Goal: Transaction & Acquisition: Purchase product/service

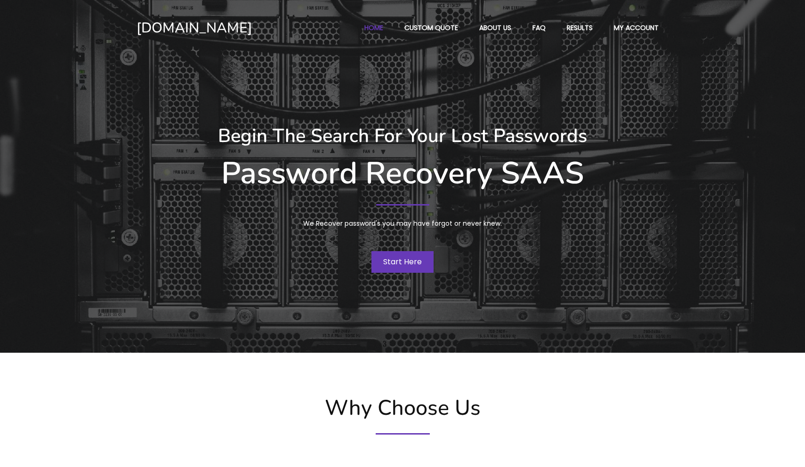
scroll to position [121, 0]
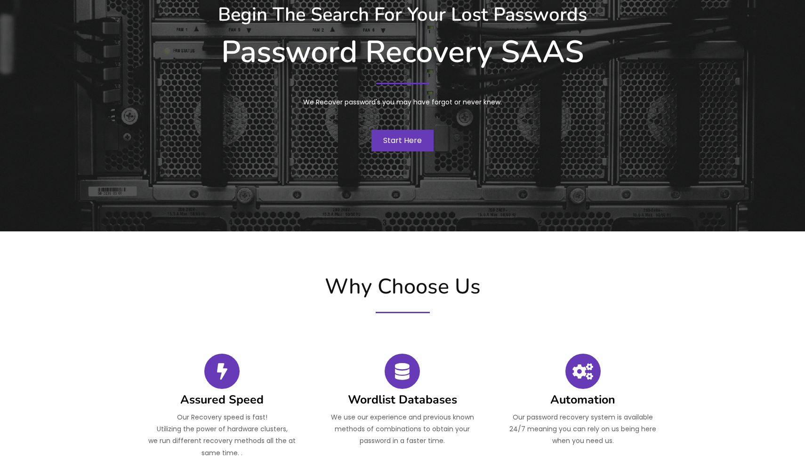
click at [417, 143] on span "Start Here" at bounding box center [402, 140] width 39 height 11
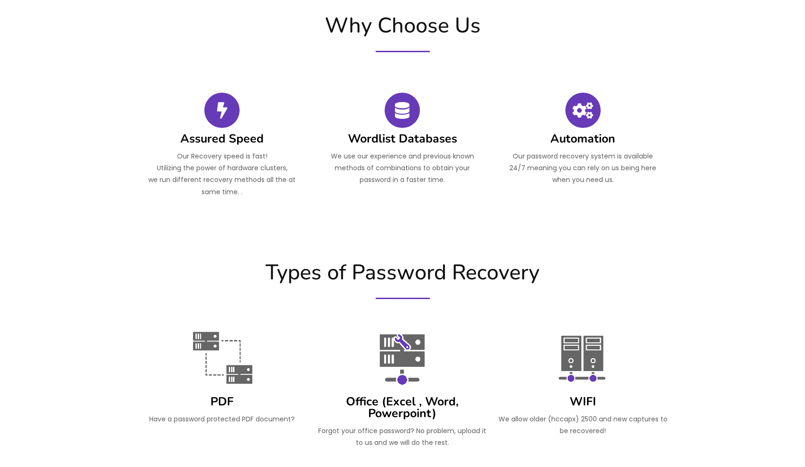
scroll to position [232, 0]
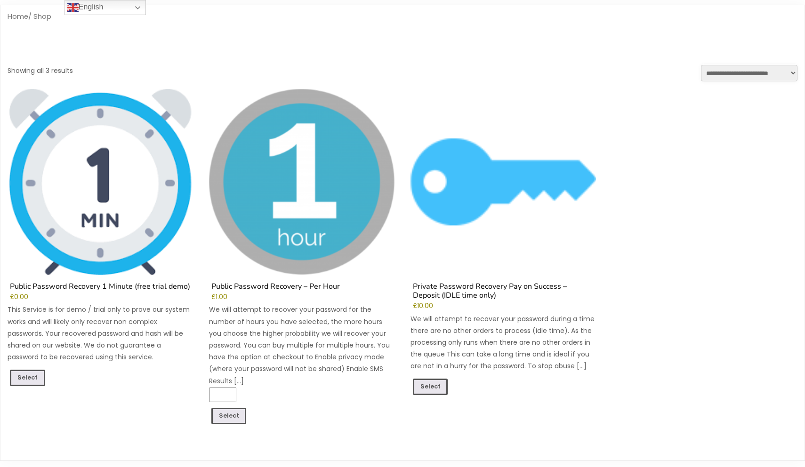
scroll to position [53, 0]
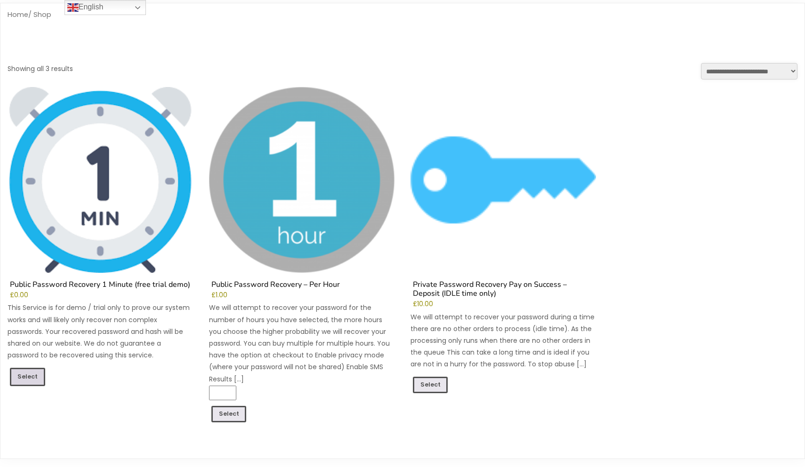
click at [33, 375] on link "Select" at bounding box center [27, 377] width 35 height 18
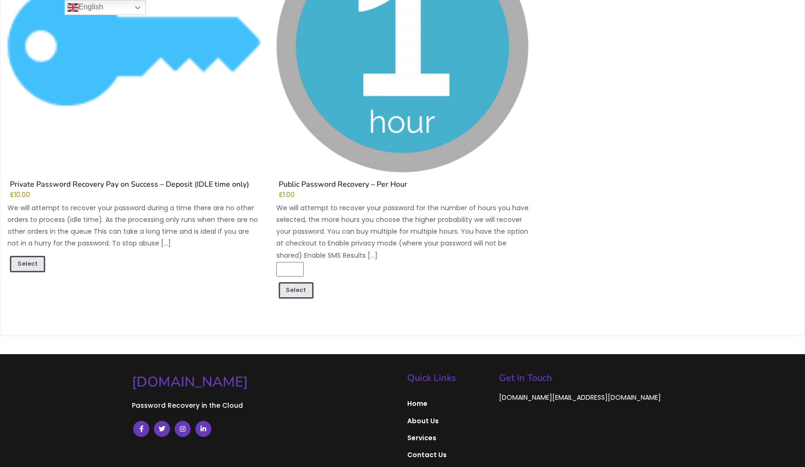
scroll to position [823, 0]
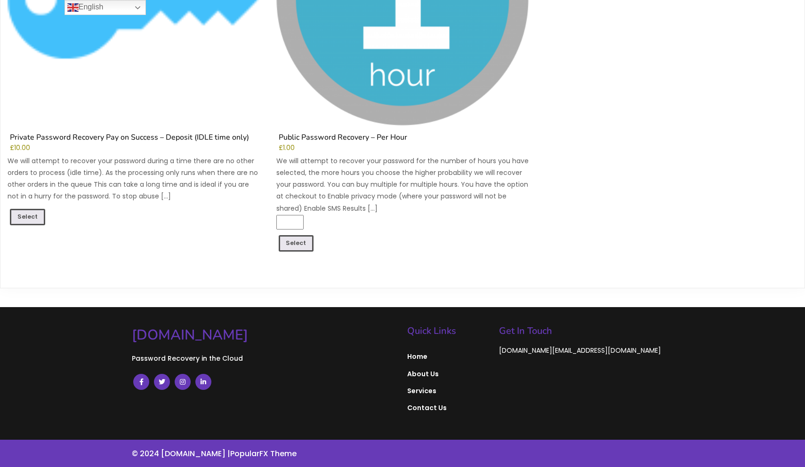
click at [296, 222] on input "*" at bounding box center [289, 222] width 27 height 15
click at [302, 227] on input "*" at bounding box center [289, 222] width 27 height 15
type input "*"
click at [301, 227] on input "*" at bounding box center [289, 222] width 27 height 15
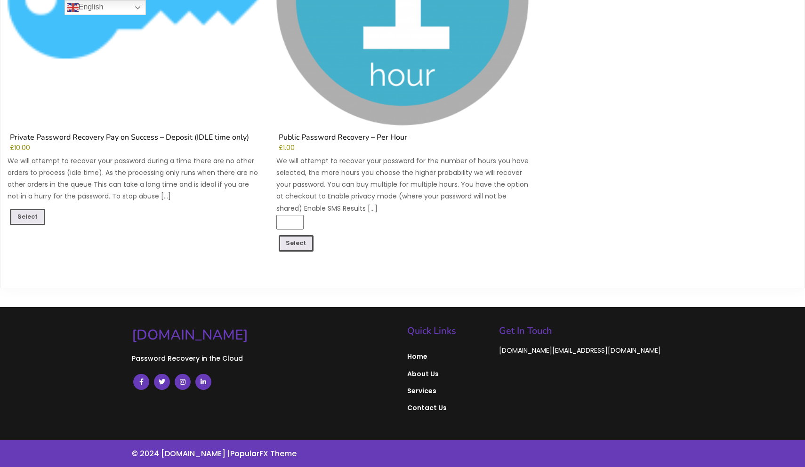
click at [42, 208] on li "Private Password Recovery Pay on Success – Deposit (IDLE time only) £ 10.00 We …" at bounding box center [134, 65] width 253 height 385
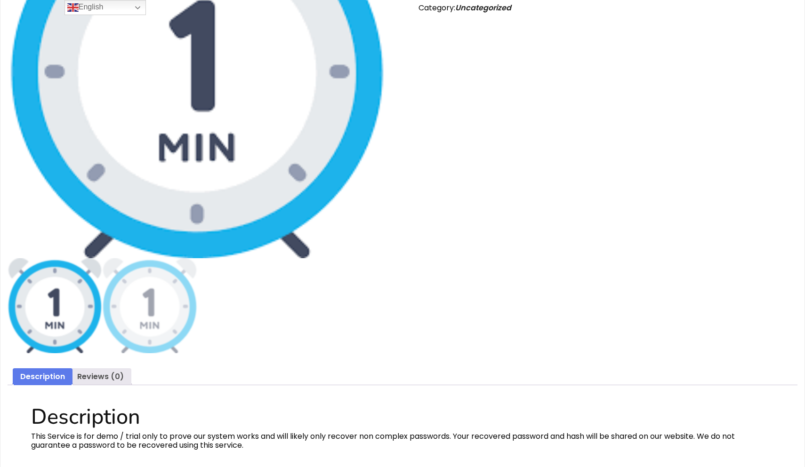
scroll to position [0, 0]
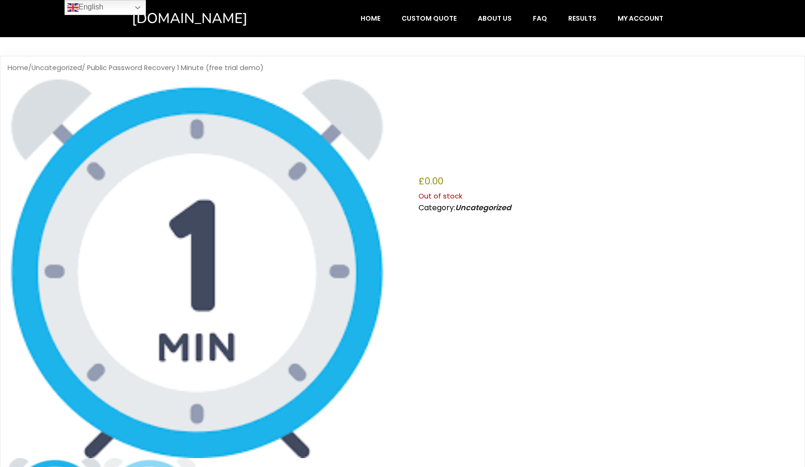
click at [436, 200] on p "Out of stock" at bounding box center [607, 196] width 379 height 12
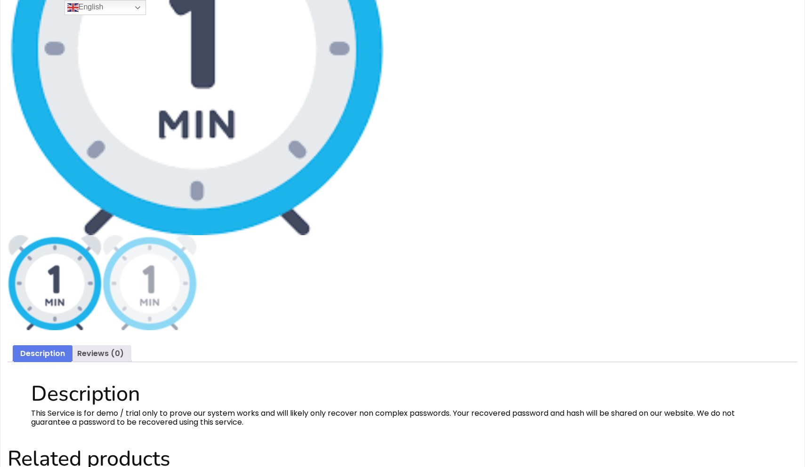
scroll to position [232, 0]
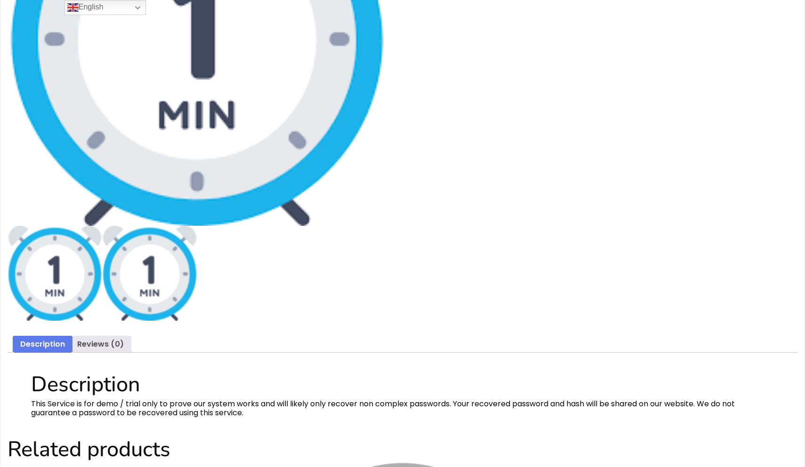
click at [142, 288] on img at bounding box center [149, 273] width 95 height 95
click at [70, 288] on img at bounding box center [55, 273] width 95 height 95
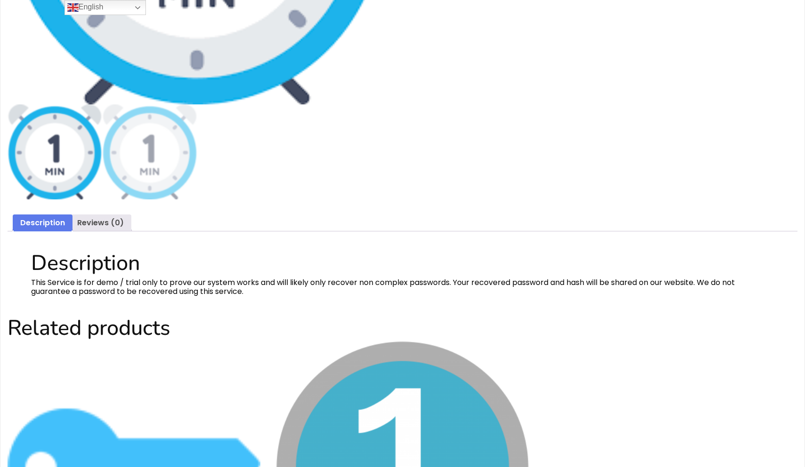
scroll to position [390, 0]
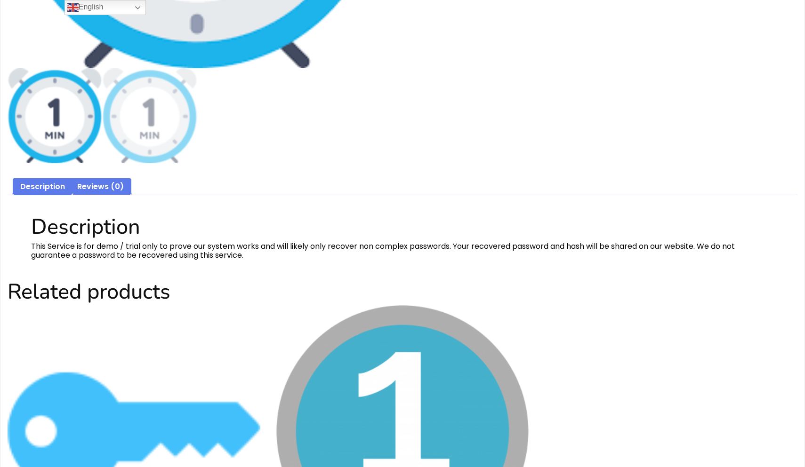
click at [110, 185] on link "Reviews (0)" at bounding box center [100, 186] width 47 height 17
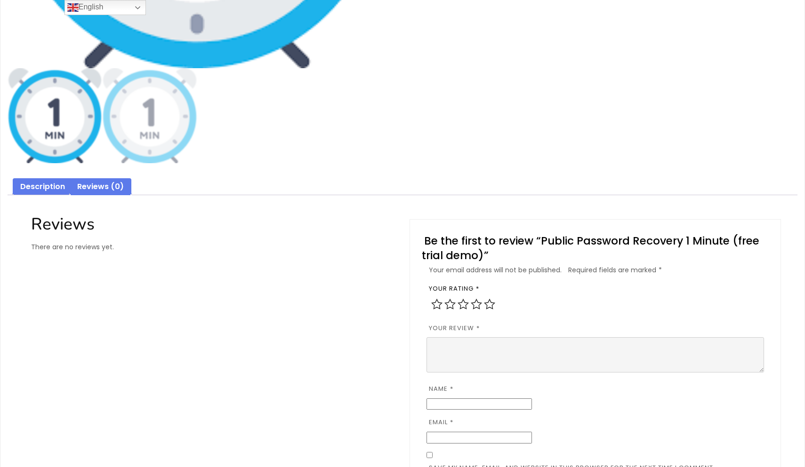
click at [46, 190] on link "Description" at bounding box center [42, 186] width 45 height 17
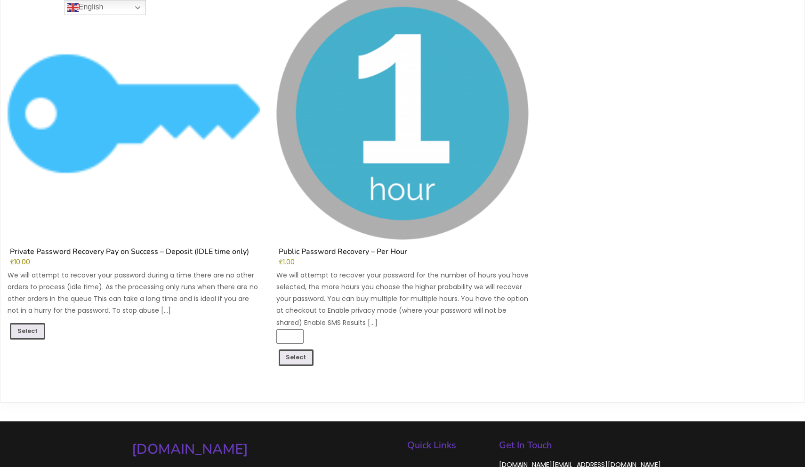
scroll to position [681, 0]
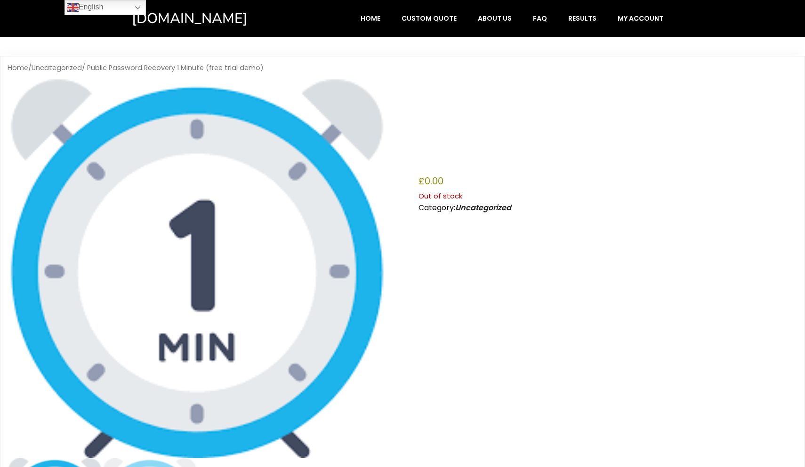
click at [446, 199] on p "Out of stock" at bounding box center [607, 196] width 379 height 12
click at [156, 21] on div "[DOMAIN_NAME]" at bounding box center [210, 18] width 156 height 18
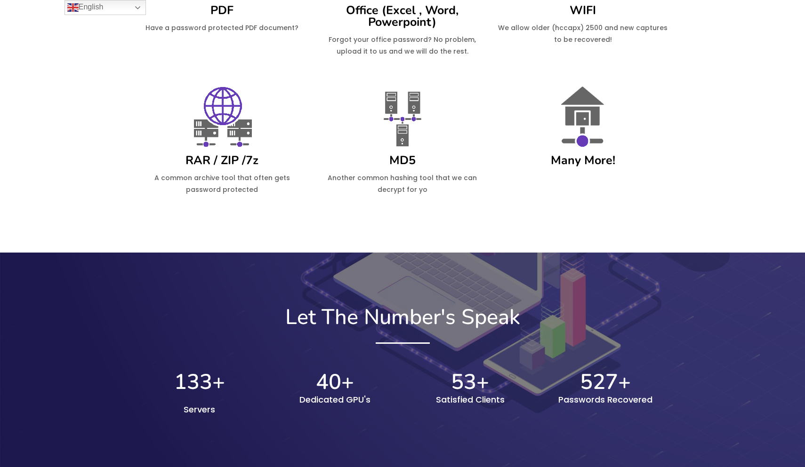
scroll to position [775, 0]
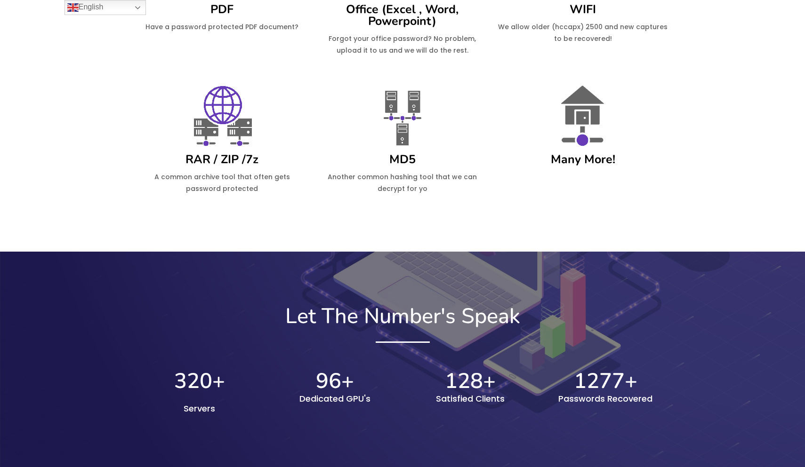
click at [377, 165] on h4 "MD5" at bounding box center [402, 160] width 171 height 12
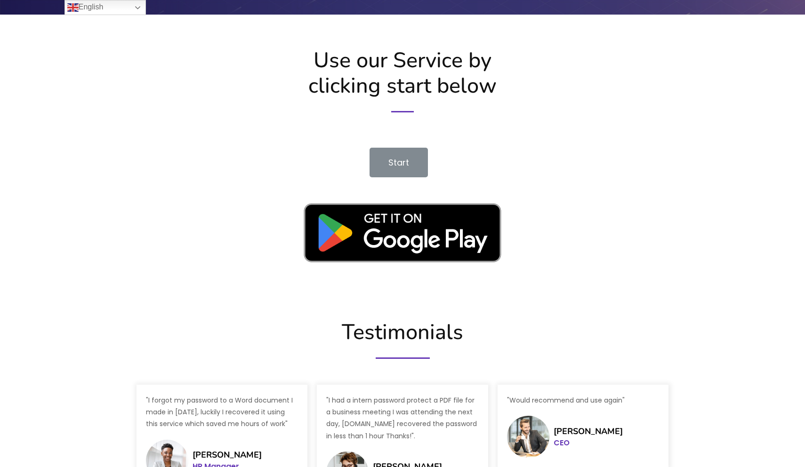
scroll to position [1245, 0]
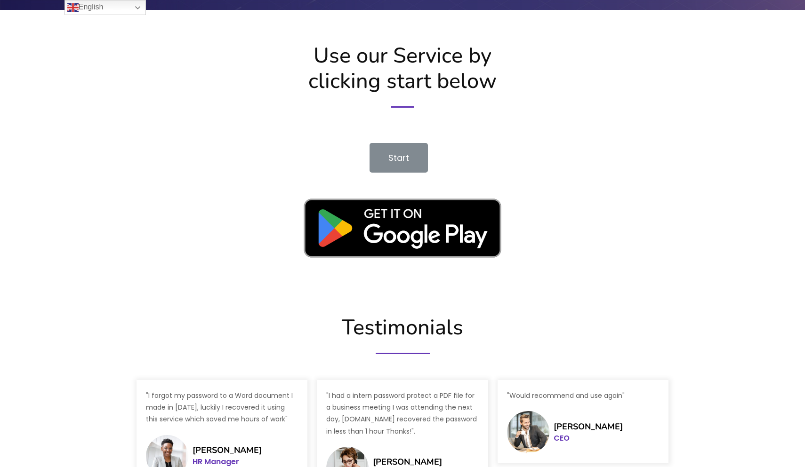
click at [406, 164] on link "Start" at bounding box center [398, 158] width 58 height 30
click at [414, 158] on link "Start" at bounding box center [398, 158] width 58 height 30
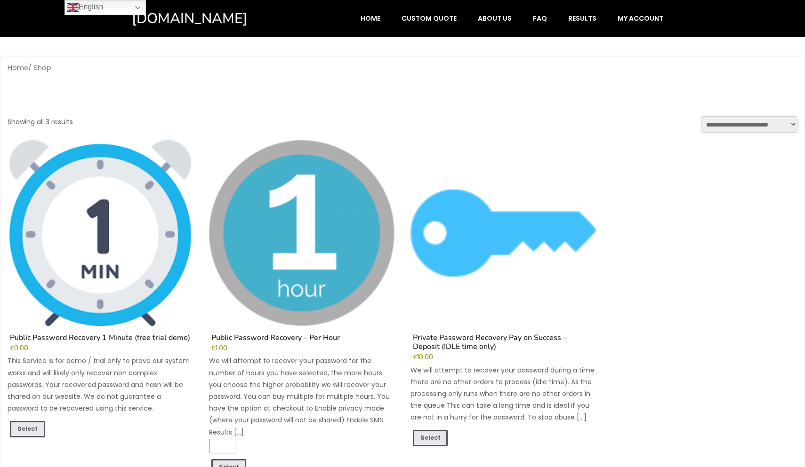
scroll to position [61, 0]
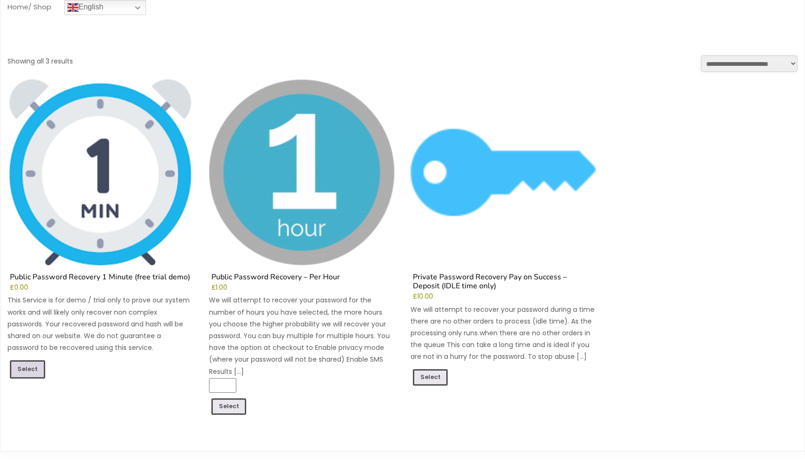
click at [28, 366] on link "Select" at bounding box center [27, 369] width 35 height 18
